Goal: Transaction & Acquisition: Book appointment/travel/reservation

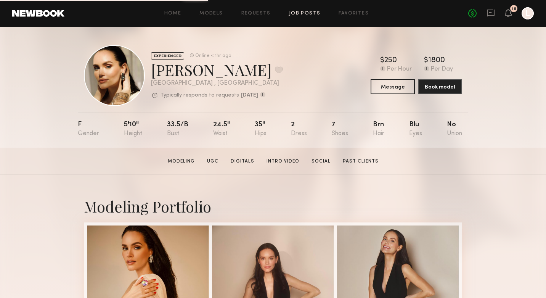
click at [305, 12] on link "Job Posts" at bounding box center [305, 13] width 32 height 5
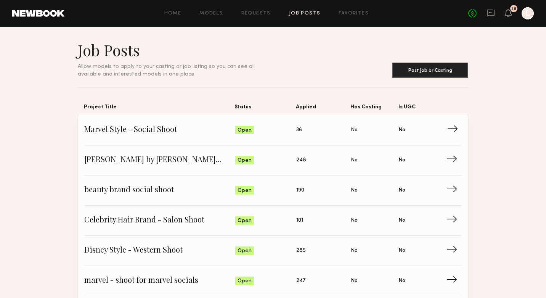
click at [192, 136] on span "Marvel Style - Social Shoot" at bounding box center [159, 129] width 151 height 11
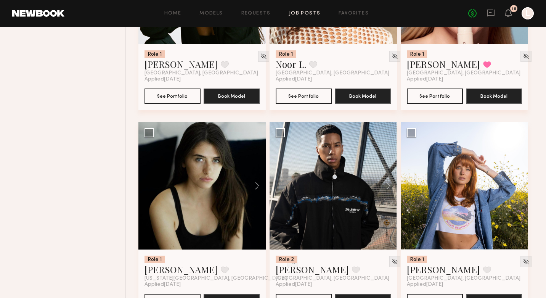
scroll to position [621, 0]
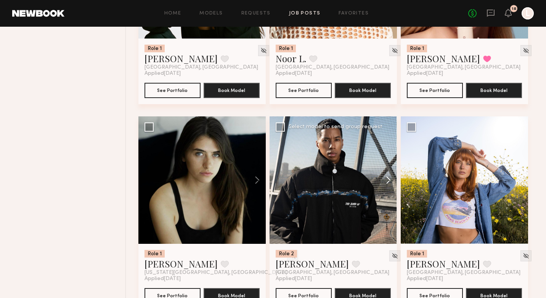
click at [389, 179] on button at bounding box center [385, 179] width 24 height 127
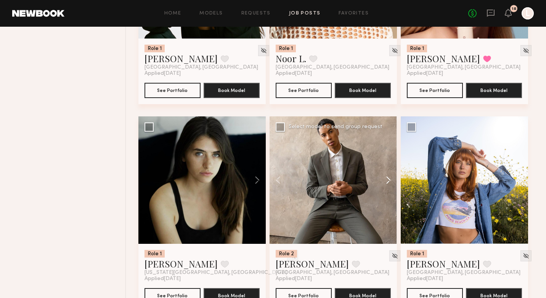
click at [389, 179] on button at bounding box center [385, 179] width 24 height 127
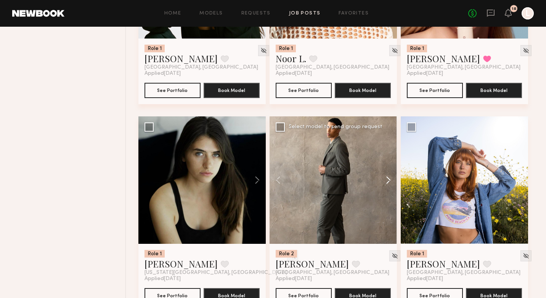
click at [389, 179] on button at bounding box center [385, 179] width 24 height 127
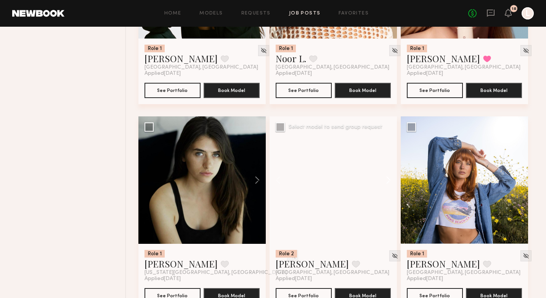
scroll to position [630, 0]
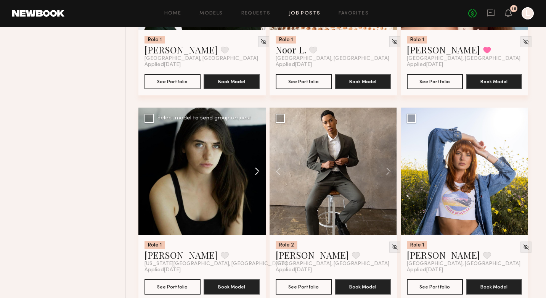
click at [255, 172] on button at bounding box center [254, 171] width 24 height 127
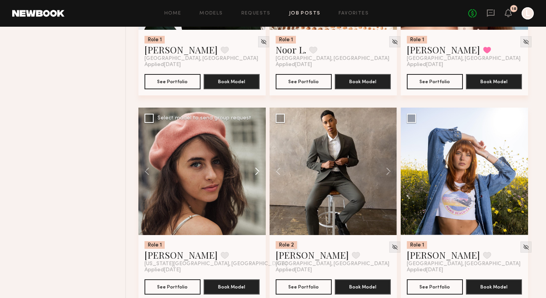
click at [255, 172] on button at bounding box center [254, 171] width 24 height 127
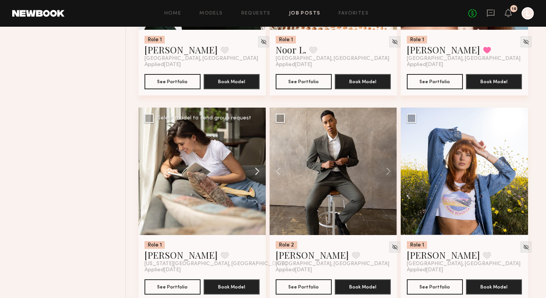
click at [255, 172] on button at bounding box center [254, 171] width 24 height 127
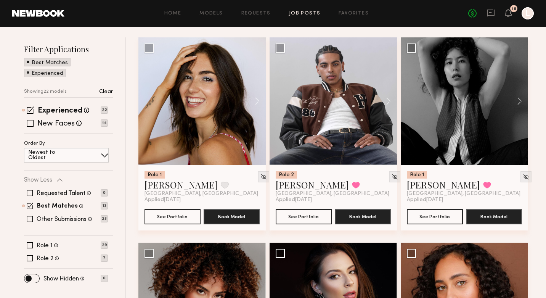
scroll to position [93, 0]
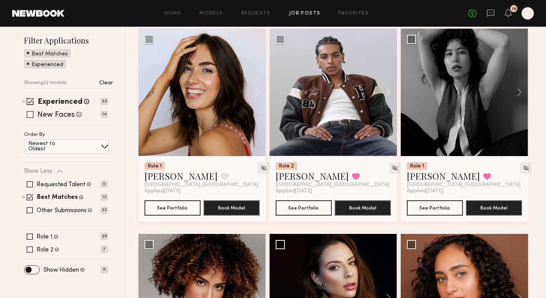
click at [33, 114] on span at bounding box center [30, 114] width 7 height 7
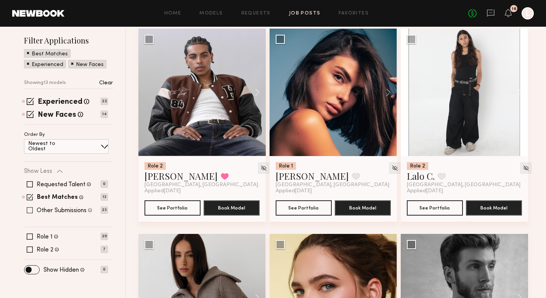
click at [32, 210] on span at bounding box center [30, 210] width 6 height 6
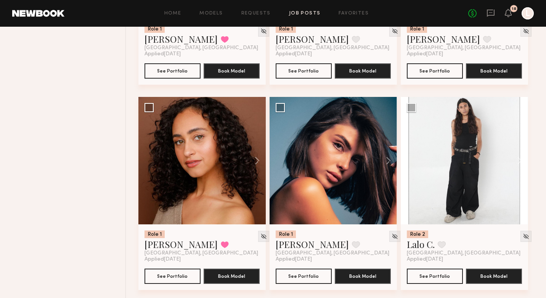
scroll to position [436, 0]
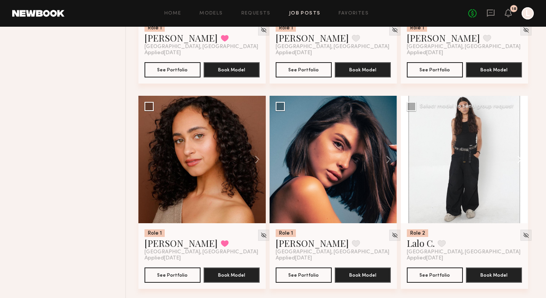
click at [517, 155] on button at bounding box center [516, 159] width 24 height 127
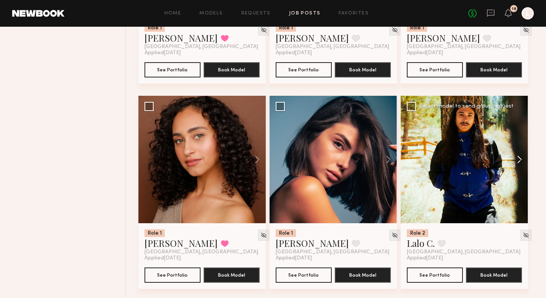
click at [517, 155] on button at bounding box center [516, 159] width 24 height 127
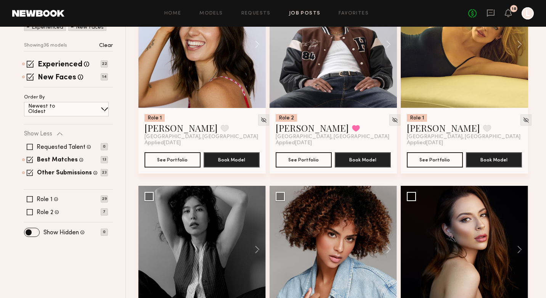
scroll to position [0, 0]
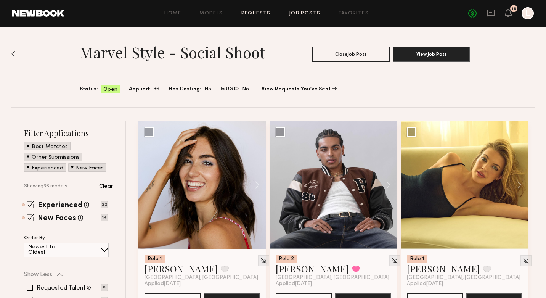
click at [255, 12] on link "Requests" at bounding box center [256, 13] width 29 height 5
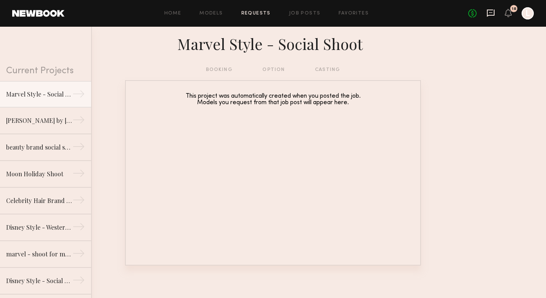
click at [489, 16] on icon at bounding box center [491, 13] width 8 height 8
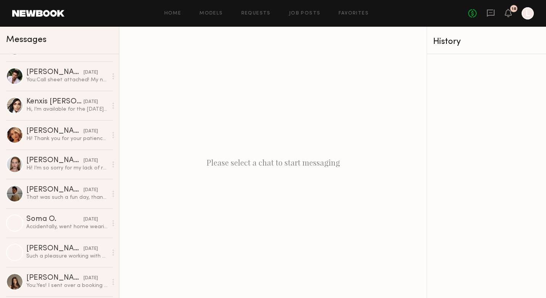
scroll to position [627, 0]
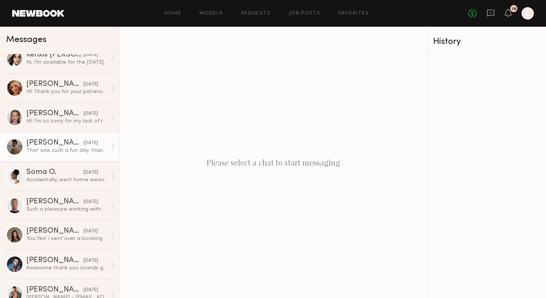
click at [10, 153] on div at bounding box center [14, 146] width 17 height 17
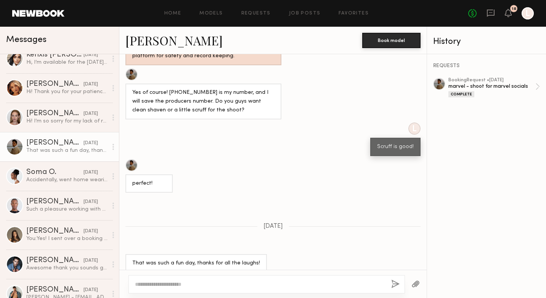
scroll to position [461, 0]
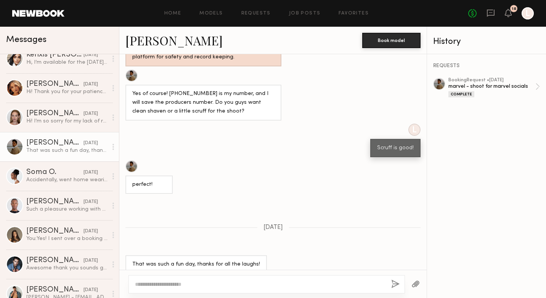
click at [147, 45] on link "Ryan D." at bounding box center [174, 40] width 97 height 16
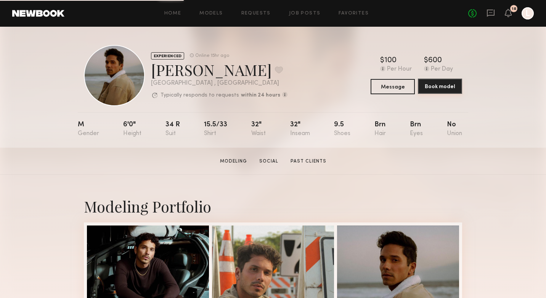
click at [436, 90] on button "Book model" at bounding box center [440, 86] width 44 height 15
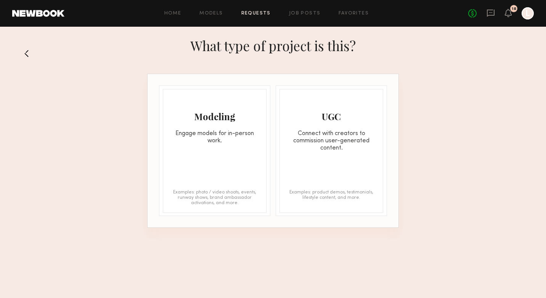
click at [226, 168] on div "Modeling Engage models for in-person work. Examples: photo / video shoots, even…" at bounding box center [215, 151] width 104 height 124
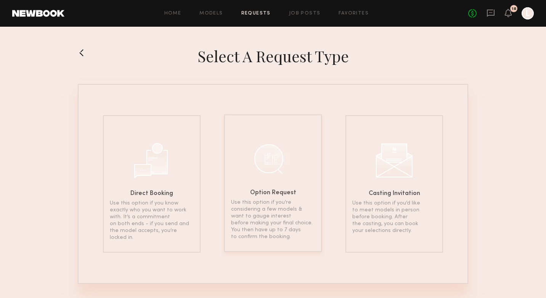
click at [266, 192] on h6 "Option Request" at bounding box center [273, 193] width 46 height 6
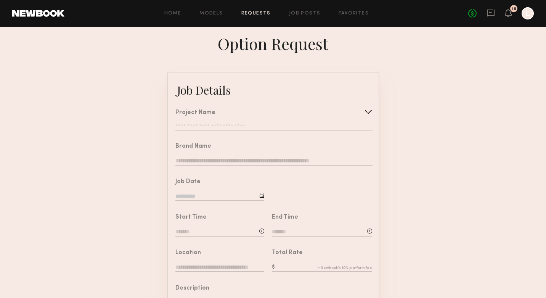
click at [220, 122] on div "Project Name Create Use recent modeling project Marvel Style - Social Shoot Flo…" at bounding box center [274, 120] width 197 height 21
click at [220, 126] on input "text" at bounding box center [274, 128] width 197 height 8
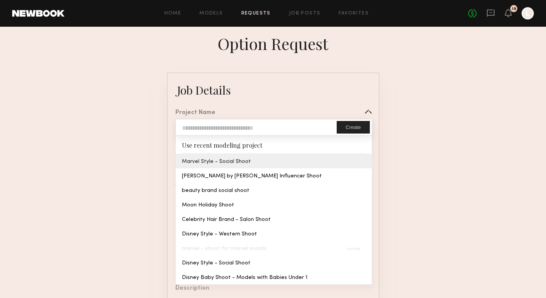
type input "**********"
type input "******"
type input "**********"
type textarea "**********"
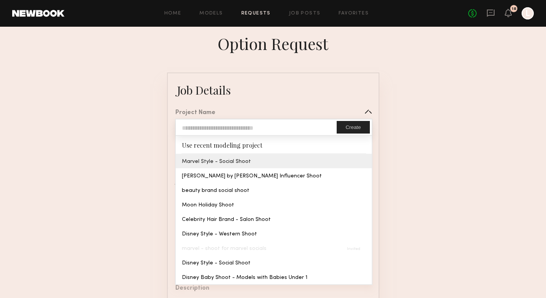
type textarea "*********"
click at [222, 158] on common-border "**********" at bounding box center [273, 285] width 213 height 425
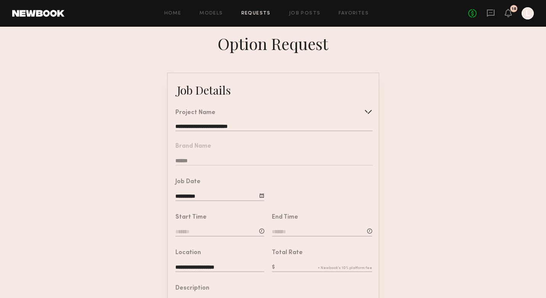
click at [197, 230] on input at bounding box center [220, 232] width 89 height 8
click at [202, 263] on input "text" at bounding box center [197, 265] width 28 height 14
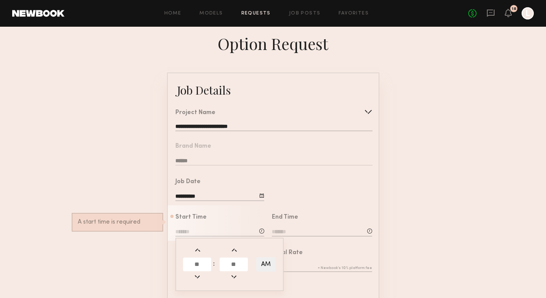
type input "*"
click at [238, 264] on input "text" at bounding box center [234, 265] width 28 height 14
type input "**"
type input "*******"
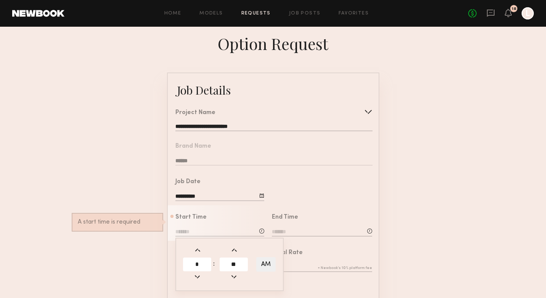
type input "**"
click at [301, 228] on input at bounding box center [322, 232] width 100 height 8
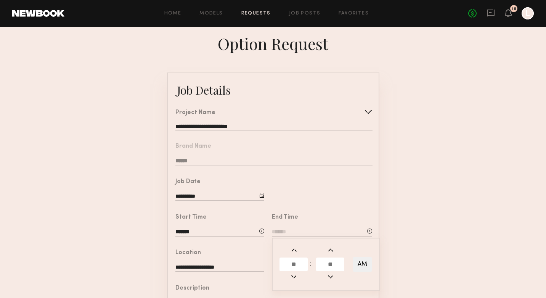
click at [297, 268] on input "text" at bounding box center [294, 265] width 28 height 14
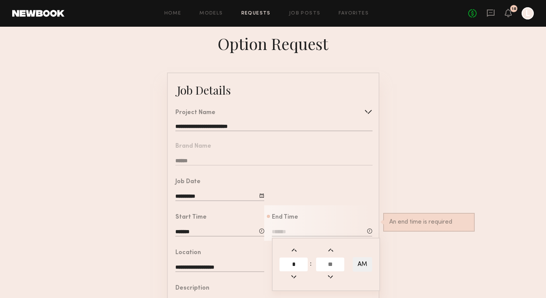
type input "*"
click at [336, 268] on input "text" at bounding box center [330, 265] width 28 height 14
type input "**"
type input "*******"
type input "**"
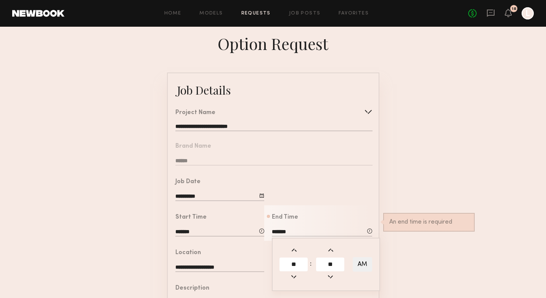
click at [366, 261] on button "AM" at bounding box center [362, 264] width 19 height 15
type input "*******"
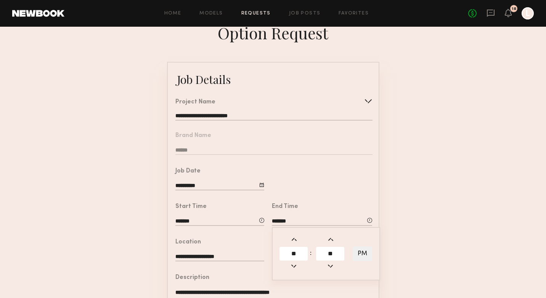
click at [403, 261] on form "**********" at bounding box center [273, 274] width 546 height 425
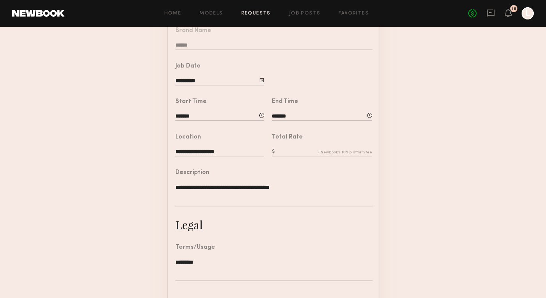
scroll to position [116, 0]
click at [302, 148] on input "text" at bounding box center [322, 152] width 100 height 8
type input "***"
click at [255, 227] on common-border "**********" at bounding box center [273, 168] width 213 height 425
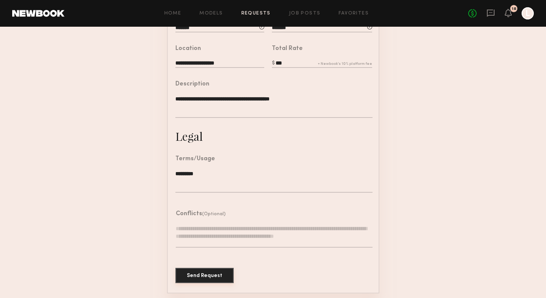
click at [206, 275] on button "Send Request" at bounding box center [205, 275] width 58 height 15
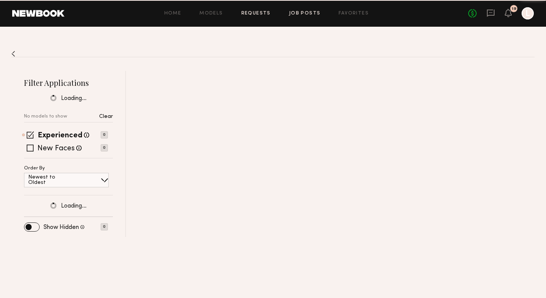
click at [259, 16] on link "Requests" at bounding box center [256, 13] width 29 height 5
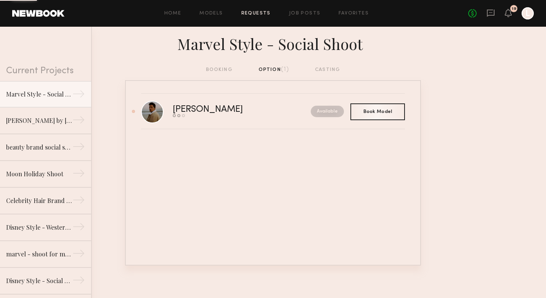
click at [215, 69] on div "booking option (1) casting" at bounding box center [273, 70] width 135 height 8
click at [295, 14] on link "Job Posts" at bounding box center [305, 13] width 32 height 5
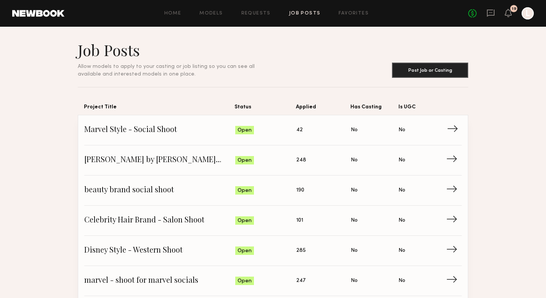
click at [155, 128] on span "Marvel Style - Social Shoot" at bounding box center [159, 129] width 151 height 11
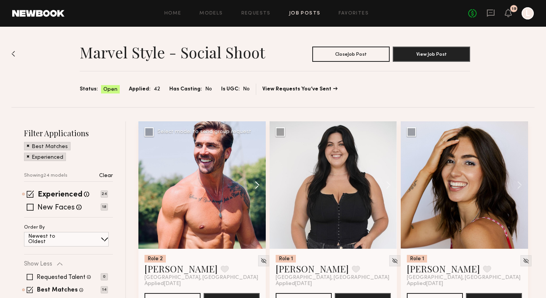
click at [258, 185] on button at bounding box center [254, 184] width 24 height 127
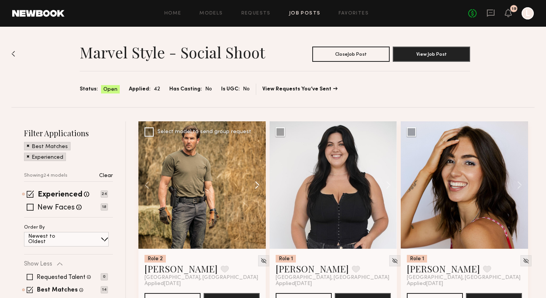
click at [258, 185] on button at bounding box center [254, 184] width 24 height 127
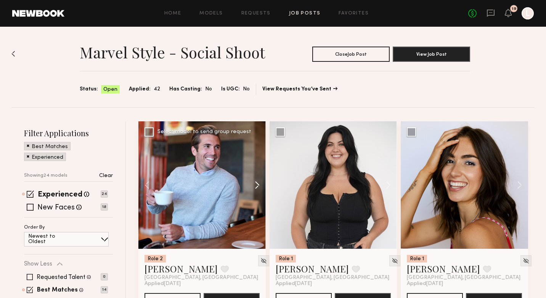
click at [258, 185] on button at bounding box center [254, 184] width 24 height 127
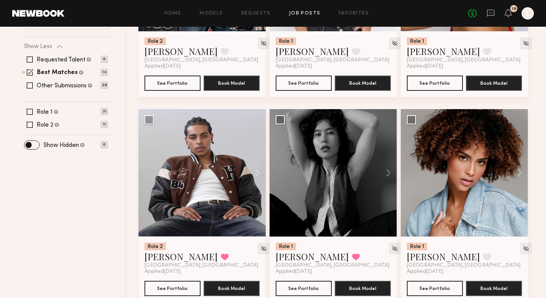
scroll to position [217, 0]
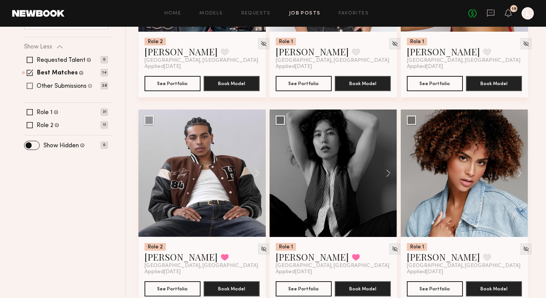
click at [33, 87] on div "Other Submissions Models shown below have applied to this job but do not match …" at bounding box center [66, 86] width 84 height 6
click at [31, 87] on span at bounding box center [30, 86] width 6 height 6
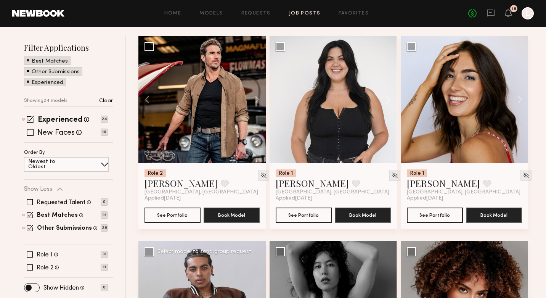
scroll to position [86, 0]
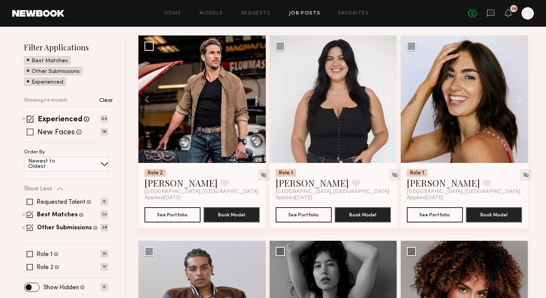
click at [34, 133] on div "New Faces Talent we've deemed to be in the early stages of their professional c…" at bounding box center [66, 132] width 84 height 6
click at [29, 132] on span at bounding box center [30, 132] width 7 height 7
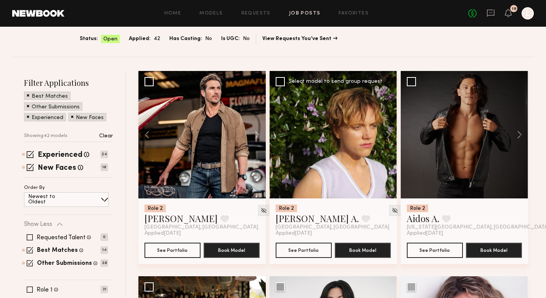
scroll to position [0, 0]
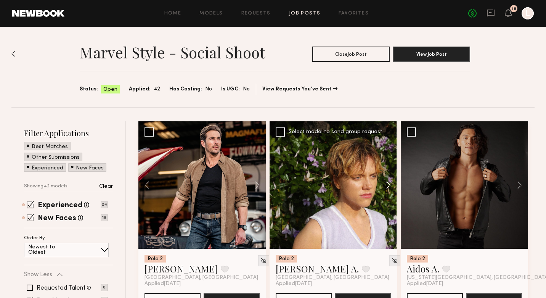
click at [388, 187] on button at bounding box center [385, 184] width 24 height 127
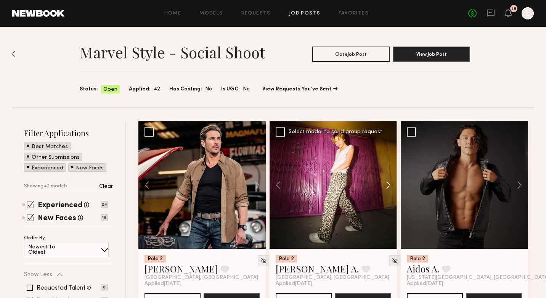
click at [388, 187] on button at bounding box center [385, 184] width 24 height 127
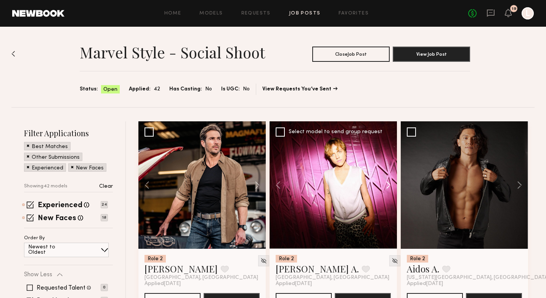
click at [388, 187] on button at bounding box center [385, 184] width 24 height 127
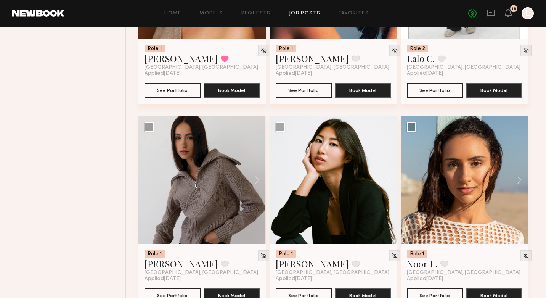
scroll to position [1041, 0]
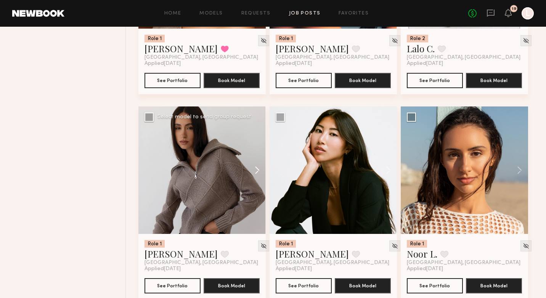
click at [254, 172] on button at bounding box center [254, 169] width 24 height 127
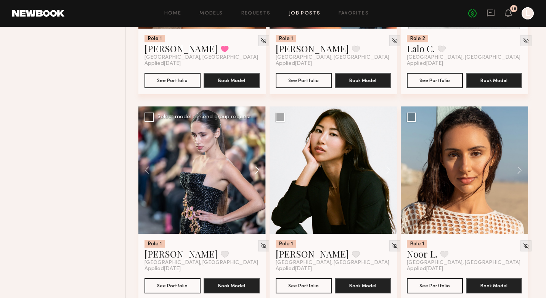
click at [254, 172] on button at bounding box center [254, 169] width 24 height 127
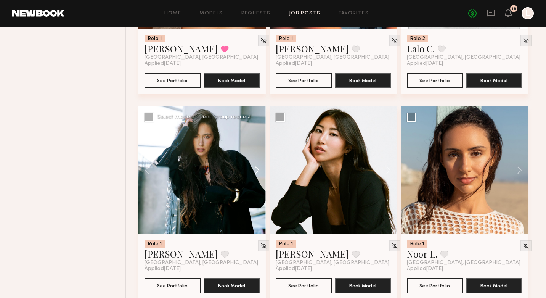
click at [254, 172] on button at bounding box center [254, 169] width 24 height 127
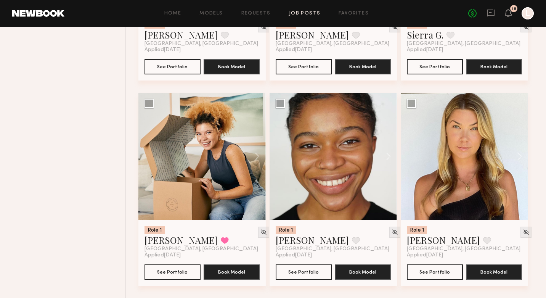
scroll to position [2700, 0]
click at [531, 11] on div at bounding box center [528, 13] width 12 height 12
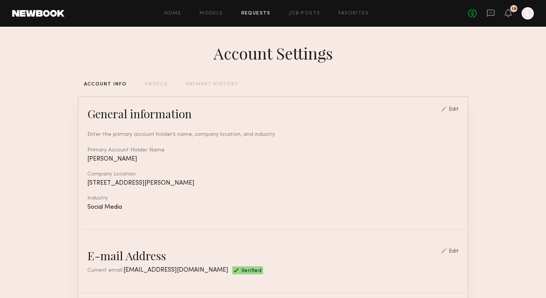
click at [260, 13] on link "Requests" at bounding box center [256, 13] width 29 height 5
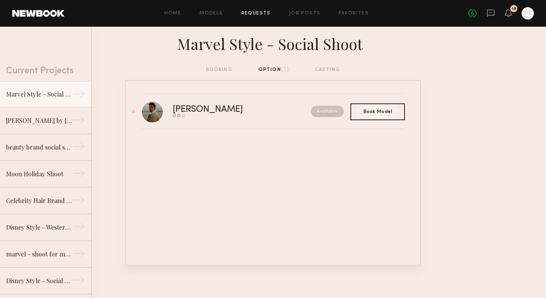
click at [217, 8] on div "Home Models Requests Job Posts Favorites Sign Out No fees up to $5,000 19 L" at bounding box center [299, 13] width 470 height 12
click at [532, 15] on div at bounding box center [528, 13] width 12 height 12
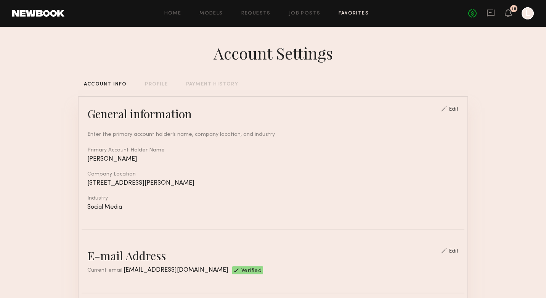
click at [348, 12] on link "Favorites" at bounding box center [354, 13] width 30 height 5
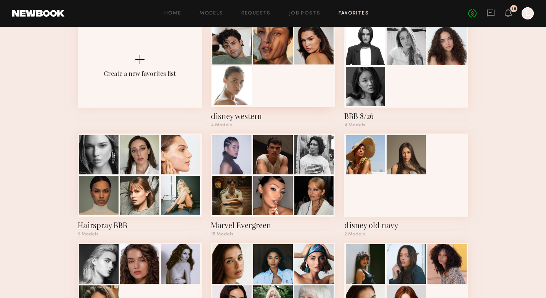
scroll to position [49, 0]
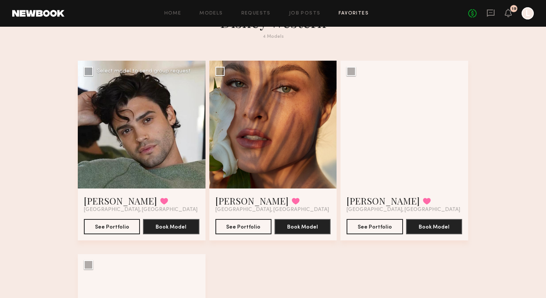
scroll to position [16, 0]
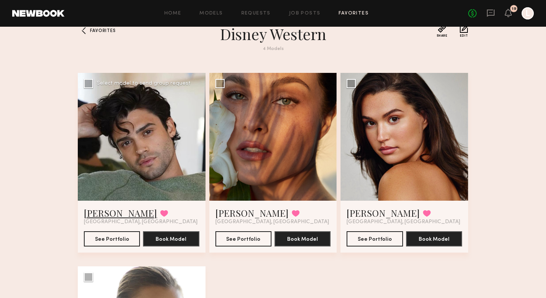
click at [105, 214] on link "Jason K." at bounding box center [120, 213] width 73 height 12
click at [256, 15] on link "Requests" at bounding box center [256, 13] width 29 height 5
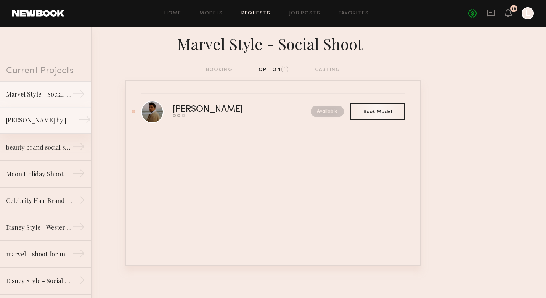
click at [53, 126] on link "Florence by Mills Influencer Shoot →" at bounding box center [45, 120] width 91 height 27
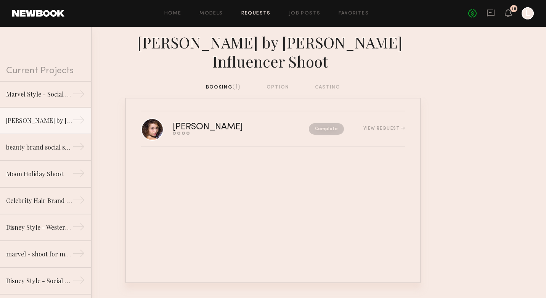
click at [307, 16] on div "Home Models Requests Job Posts Favorites Sign Out No fees up to $5,000 19 L" at bounding box center [299, 13] width 470 height 12
click at [306, 13] on link "Job Posts" at bounding box center [305, 13] width 32 height 5
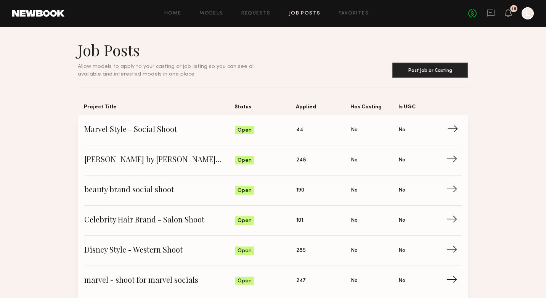
click at [142, 141] on link "Marvel Style - Social Shoot Status: Open Applied: 44 Has Casting: No Is UGC: No…" at bounding box center [273, 130] width 378 height 30
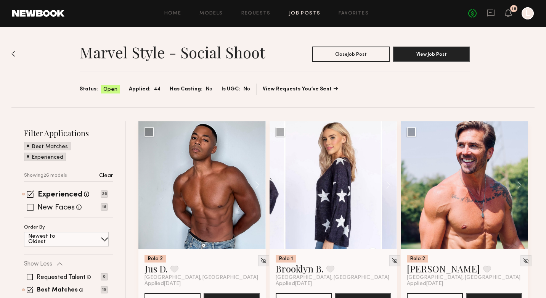
click at [29, 208] on span at bounding box center [30, 207] width 7 height 7
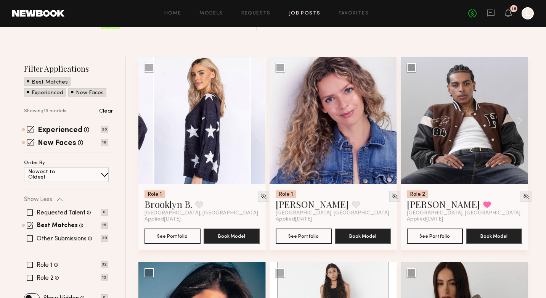
scroll to position [66, 0]
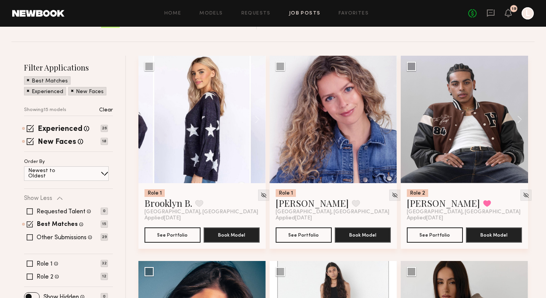
click at [39, 241] on div "Requested Talent Models you have reached out to with requests 0 Best Matches Mo…" at bounding box center [66, 224] width 84 height 46
click at [31, 239] on span at bounding box center [30, 237] width 6 height 6
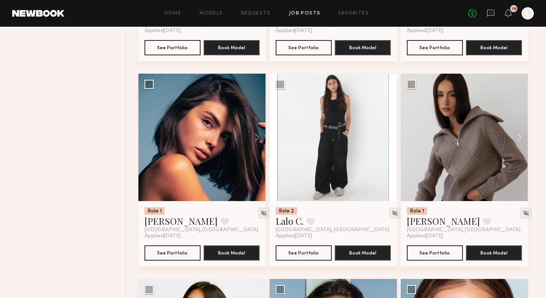
scroll to position [1075, 0]
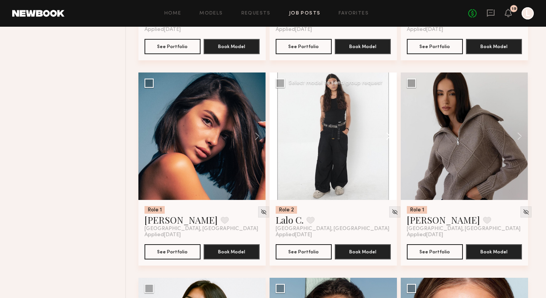
click at [387, 136] on button at bounding box center [385, 136] width 24 height 127
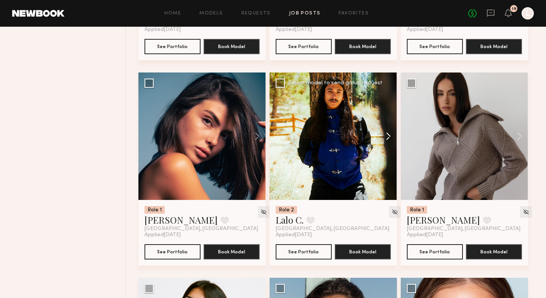
click at [387, 136] on button at bounding box center [385, 136] width 24 height 127
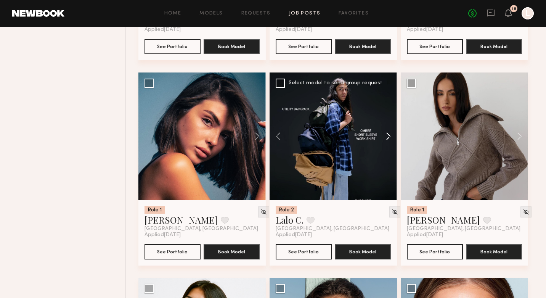
click at [387, 136] on button at bounding box center [385, 136] width 24 height 127
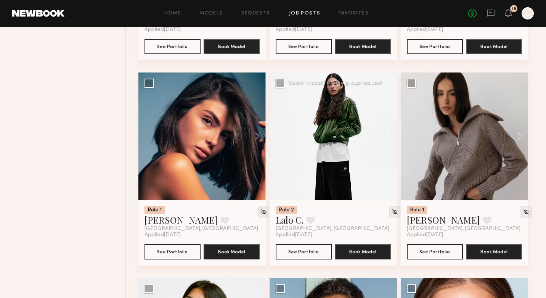
click at [387, 136] on button at bounding box center [385, 136] width 24 height 127
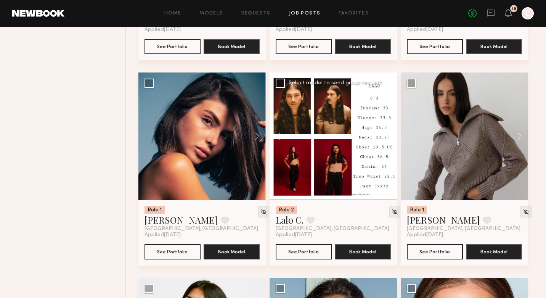
click at [387, 136] on button at bounding box center [385, 136] width 24 height 127
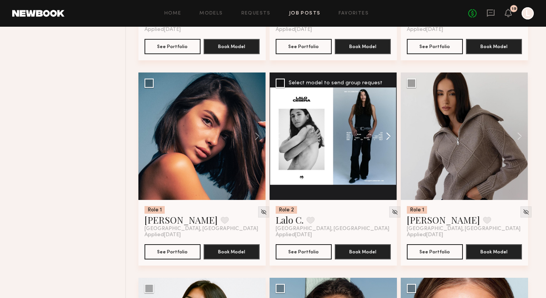
click at [387, 136] on button at bounding box center [385, 136] width 24 height 127
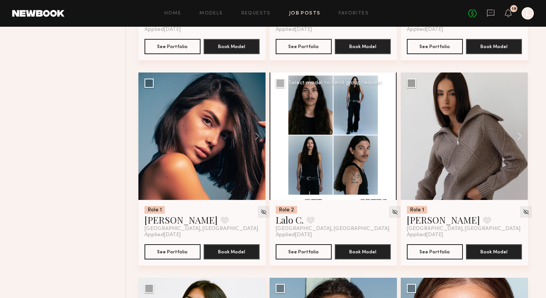
click at [387, 136] on div at bounding box center [333, 136] width 127 height 127
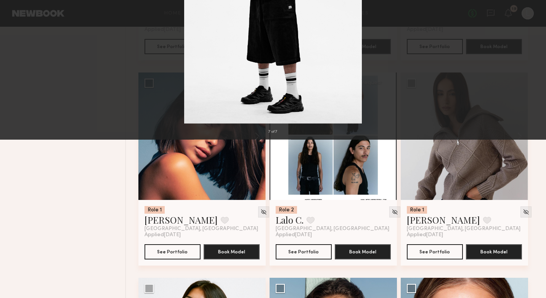
click at [534, 149] on button at bounding box center [536, 149] width 9 height 239
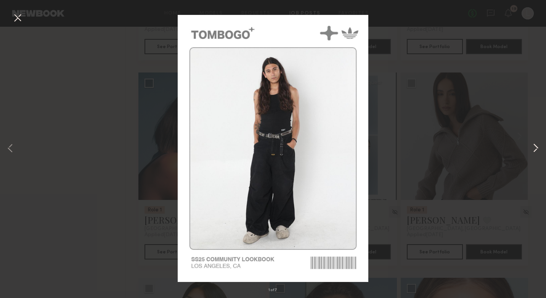
click at [532, 147] on button at bounding box center [536, 149] width 9 height 239
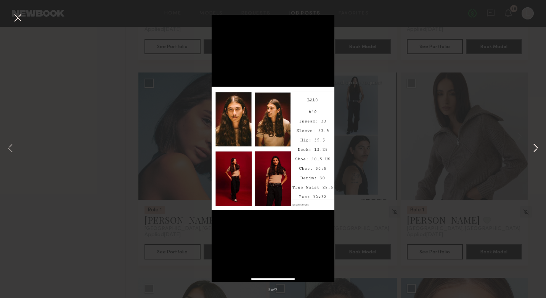
click at [532, 147] on button at bounding box center [536, 149] width 9 height 239
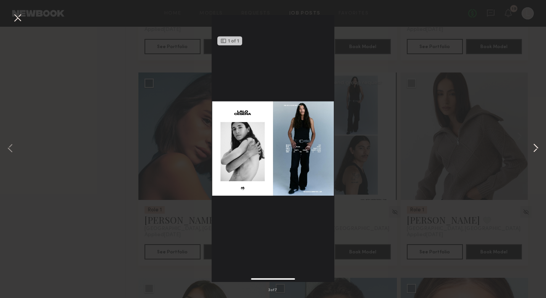
click at [532, 148] on button at bounding box center [536, 149] width 9 height 239
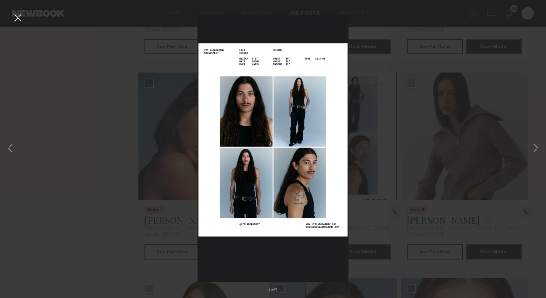
click at [16, 19] on button at bounding box center [17, 18] width 12 height 14
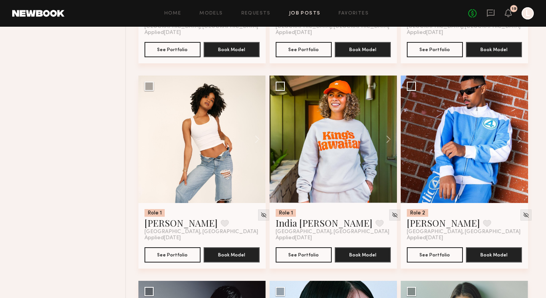
scroll to position [2099, 0]
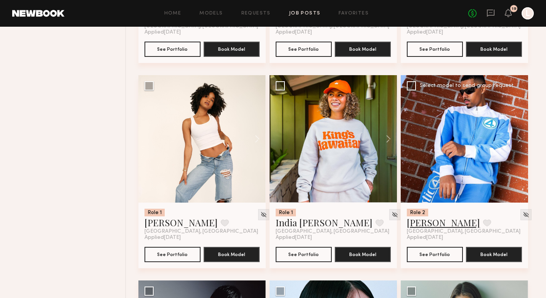
click at [427, 226] on link "Clifford P." at bounding box center [443, 222] width 73 height 12
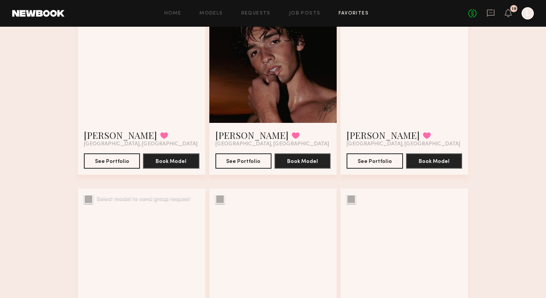
scroll to position [666, 0]
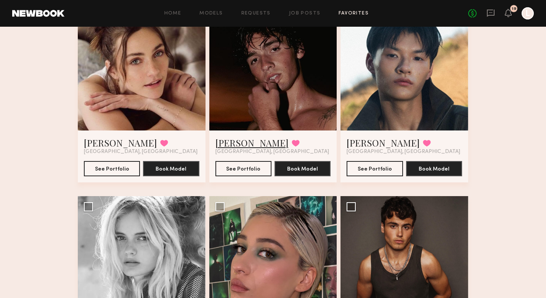
click at [238, 142] on link "[PERSON_NAME]" at bounding box center [252, 143] width 73 height 12
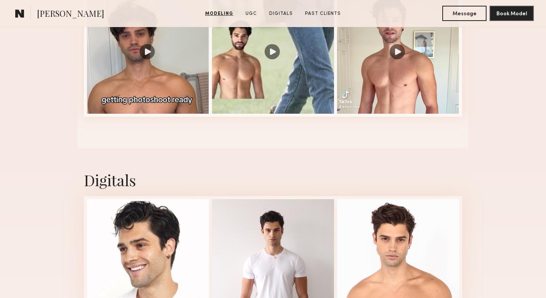
scroll to position [885, 0]
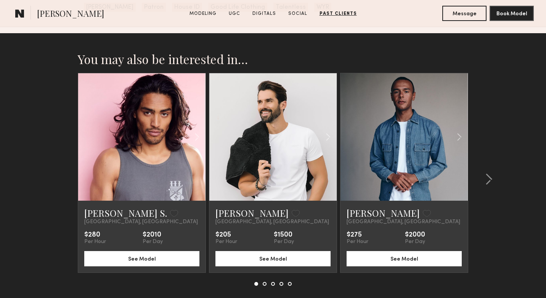
scroll to position [1999, 0]
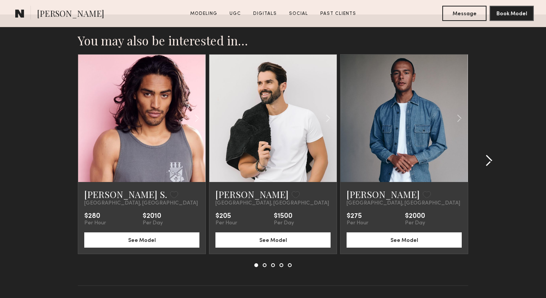
click at [492, 163] on common-icon at bounding box center [489, 161] width 8 height 12
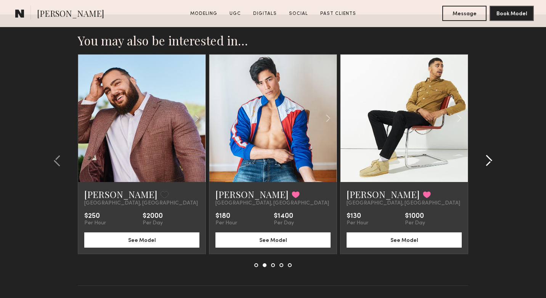
click at [492, 163] on common-icon at bounding box center [489, 161] width 8 height 12
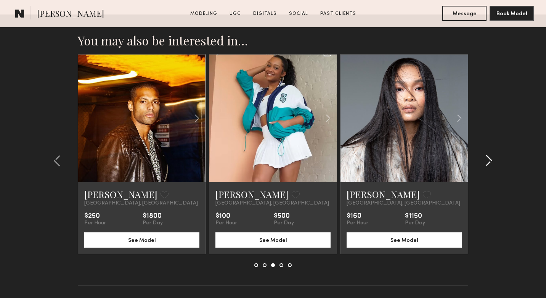
click at [492, 163] on common-icon at bounding box center [489, 161] width 8 height 12
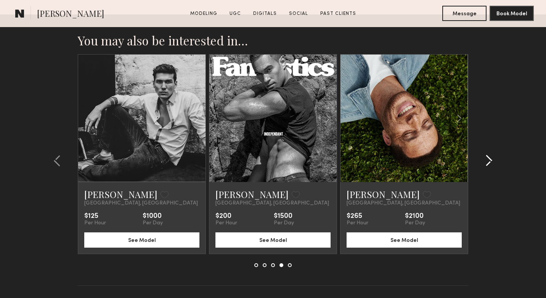
click at [498, 159] on div at bounding box center [487, 160] width 37 height 213
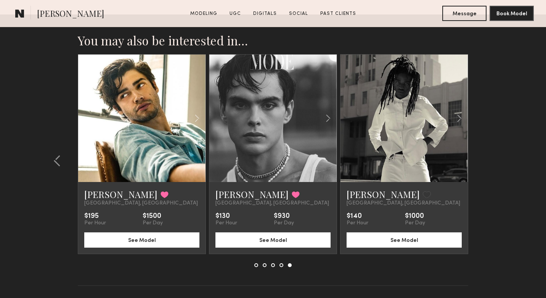
click at [498, 161] on section "You may also be interested in… Kenan-Eames S. Favorite Los Angeles, CA $280 Per…" at bounding box center [273, 169] width 546 height 309
click at [366, 197] on link "Tapiwa M." at bounding box center [383, 194] width 73 height 12
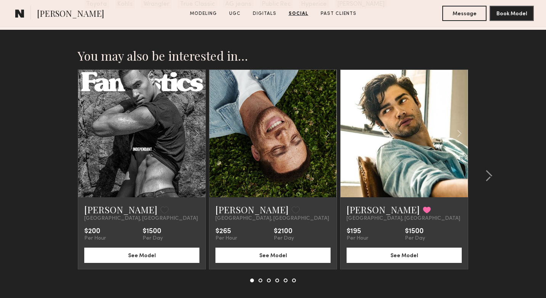
scroll to position [1765, 0]
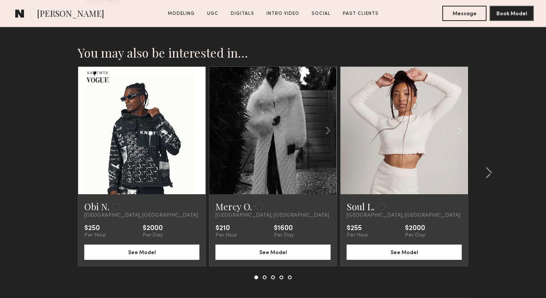
scroll to position [1758, 0]
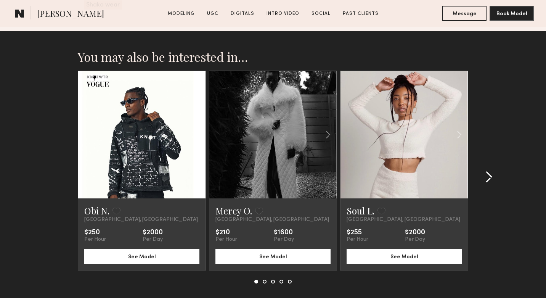
click at [491, 169] on div at bounding box center [487, 177] width 37 height 213
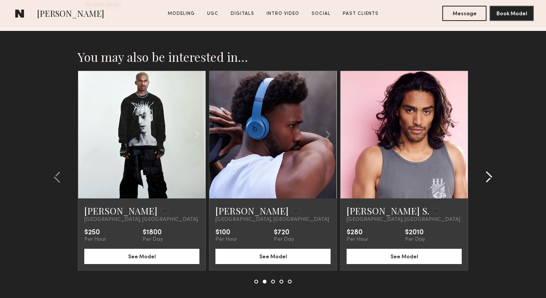
click at [488, 155] on div at bounding box center [487, 177] width 37 height 213
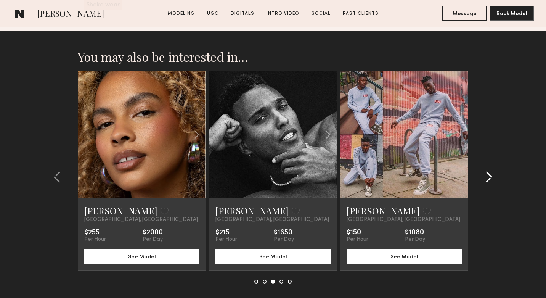
click at [488, 156] on div at bounding box center [487, 177] width 37 height 213
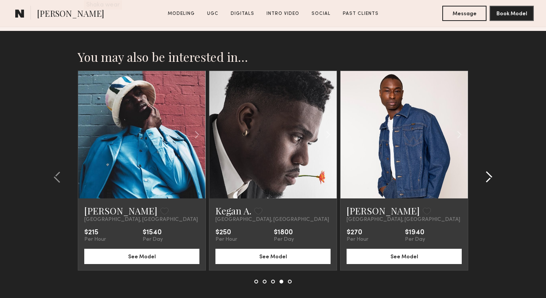
click at [488, 156] on div at bounding box center [487, 177] width 37 height 213
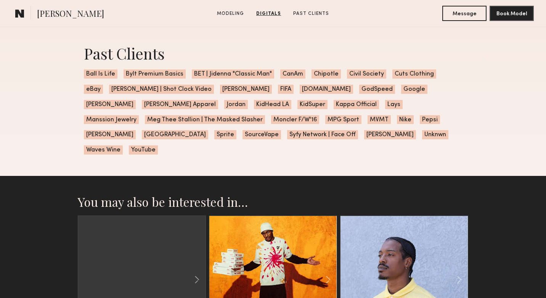
scroll to position [1182, 0]
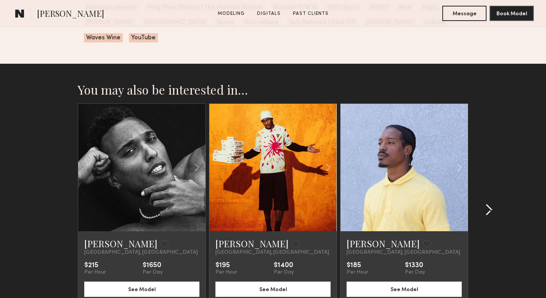
click at [495, 191] on div at bounding box center [487, 209] width 37 height 213
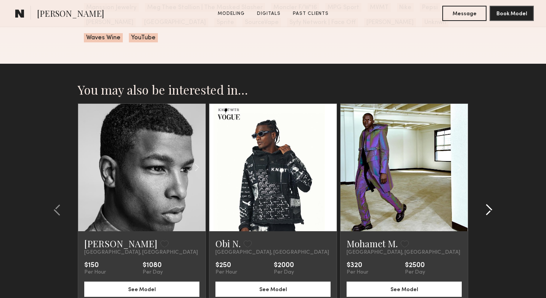
click at [495, 191] on div at bounding box center [487, 209] width 37 height 213
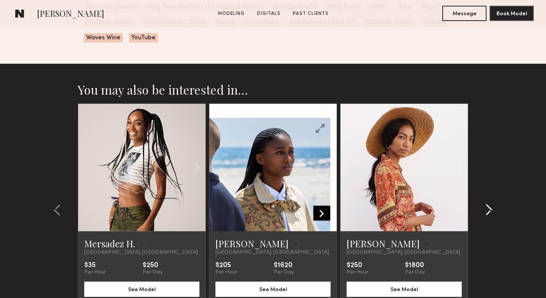
click at [495, 191] on div at bounding box center [487, 209] width 37 height 213
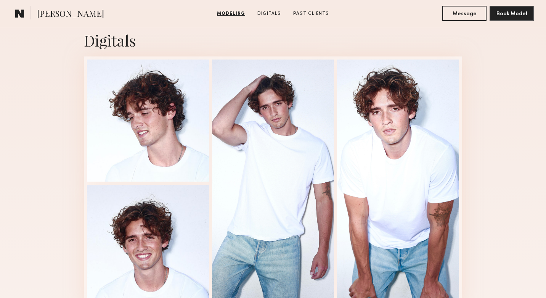
scroll to position [773, 0]
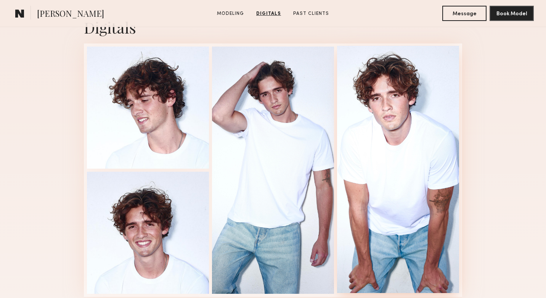
click at [376, 158] on div at bounding box center [398, 169] width 122 height 247
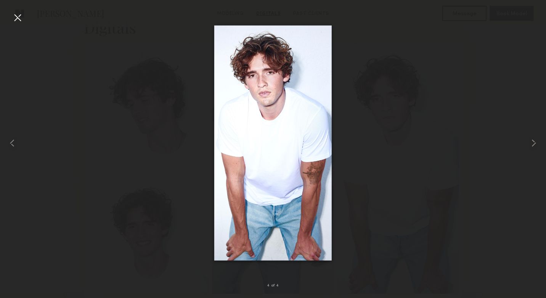
click at [14, 17] on div at bounding box center [17, 17] width 12 height 12
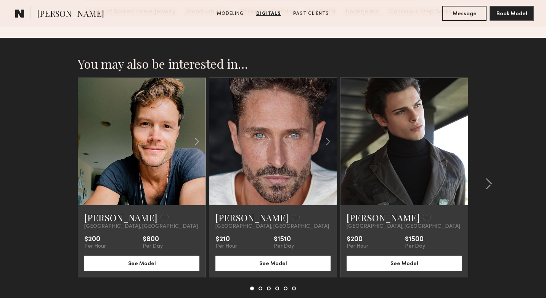
scroll to position [1226, 0]
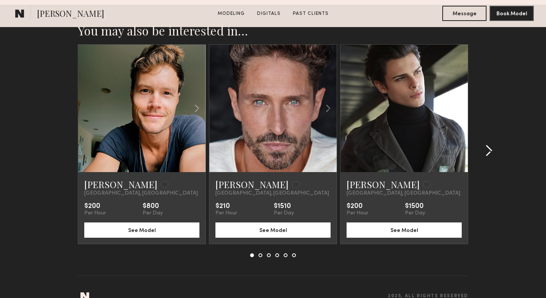
click at [490, 150] on common-icon at bounding box center [489, 151] width 8 height 12
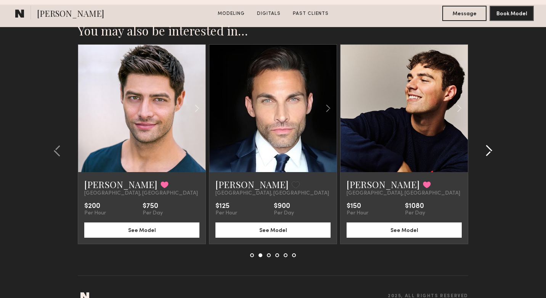
click at [490, 150] on common-icon at bounding box center [489, 151] width 8 height 12
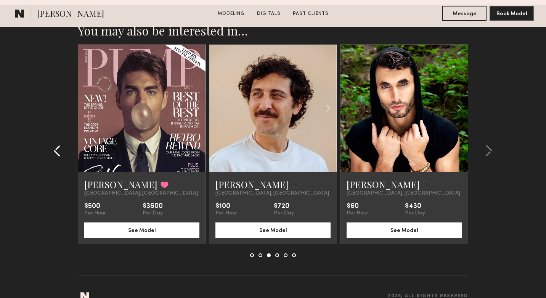
click at [59, 155] on common-icon at bounding box center [57, 151] width 8 height 12
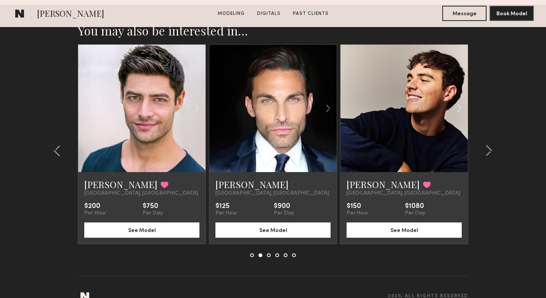
click at [277, 254] on button at bounding box center [278, 255] width 4 height 4
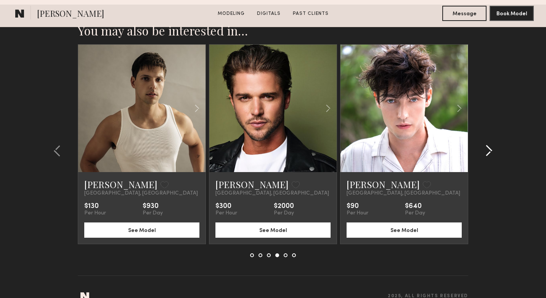
click at [493, 153] on common-icon at bounding box center [489, 151] width 8 height 12
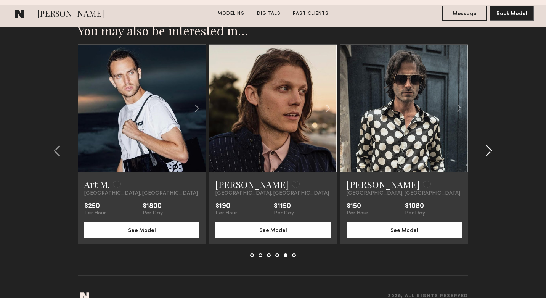
click at [493, 151] on div at bounding box center [487, 150] width 37 height 213
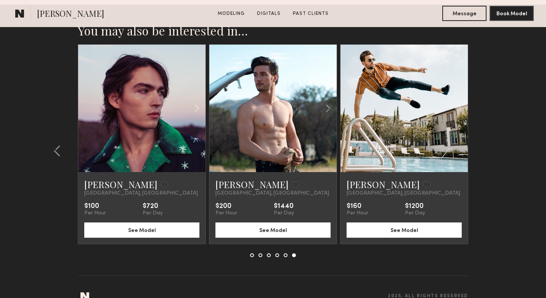
click at [492, 151] on section "You may also be interested in… Brian G. Favorite Los Angeles, CA $200 Per Hour …" at bounding box center [273, 159] width 546 height 309
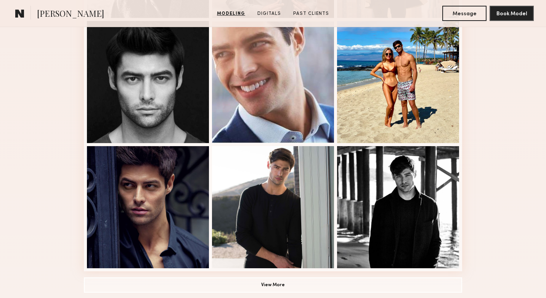
scroll to position [455, 0]
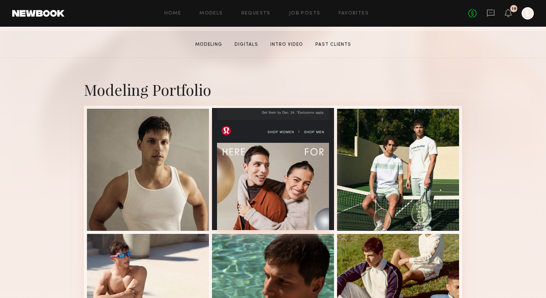
scroll to position [117, 0]
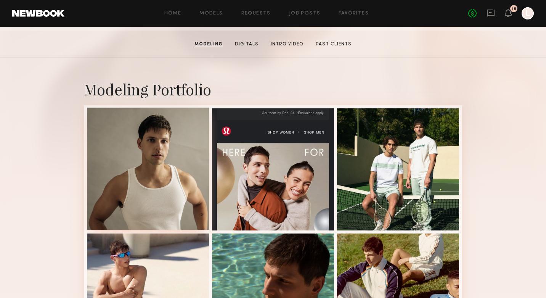
click at [168, 206] on div at bounding box center [148, 169] width 122 height 122
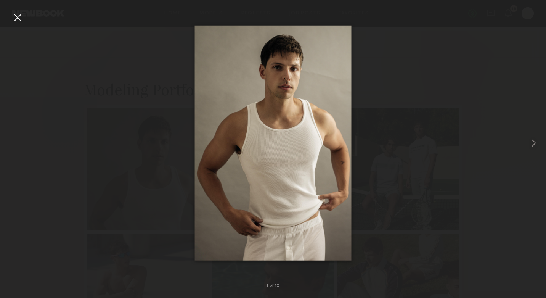
click at [19, 20] on div at bounding box center [17, 17] width 12 height 12
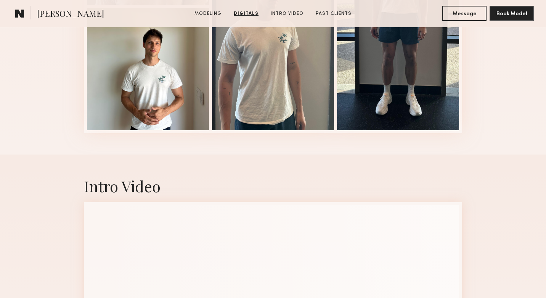
scroll to position [180, 0]
